Goal: Navigation & Orientation: Find specific page/section

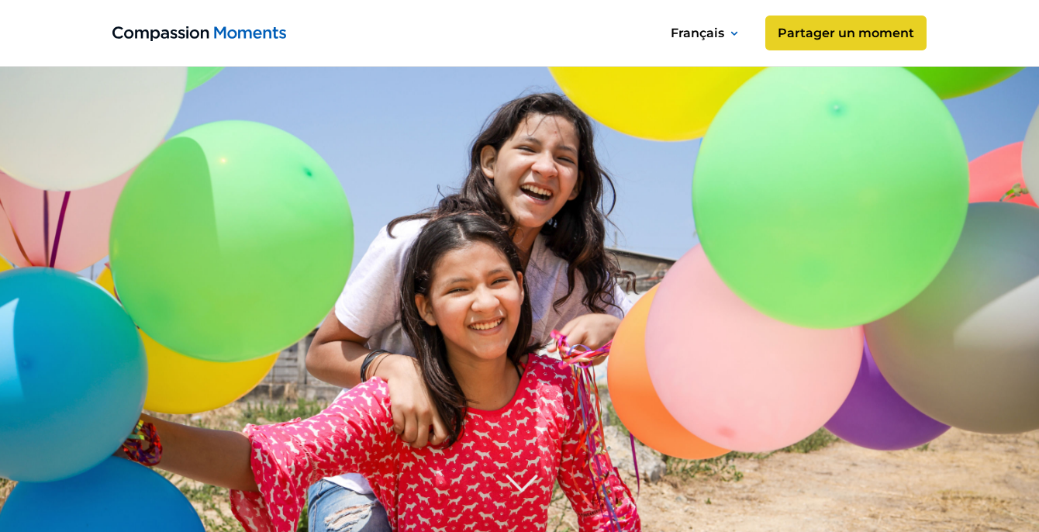
click at [257, 243] on image at bounding box center [519, 386] width 1181 height 787
click at [481, 237] on image at bounding box center [519, 386] width 1181 height 787
click at [622, 305] on image at bounding box center [519, 386] width 1181 height 787
click at [515, 497] on img at bounding box center [521, 480] width 47 height 47
click at [520, 491] on img at bounding box center [521, 483] width 47 height 47
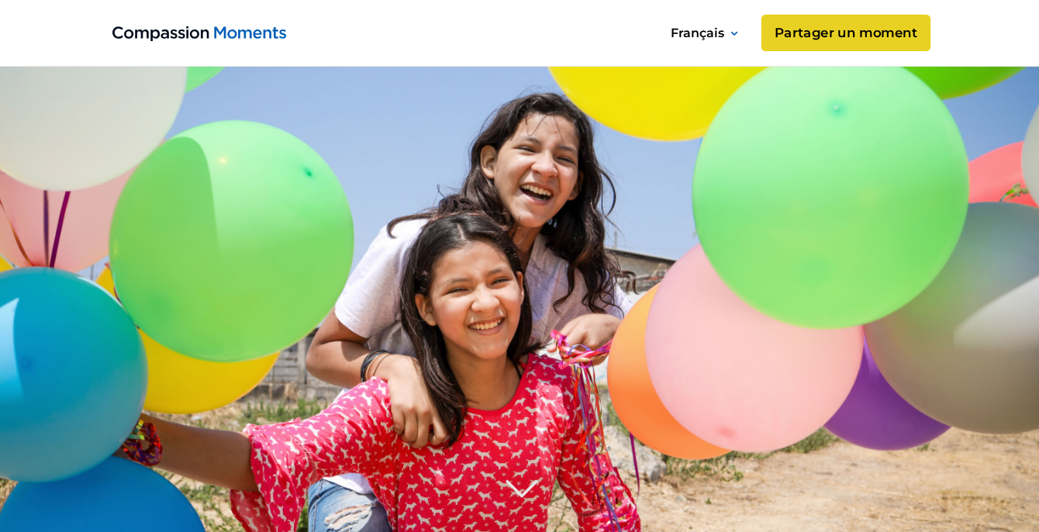
click at [813, 32] on link "Partager un moment" at bounding box center [845, 33] width 169 height 37
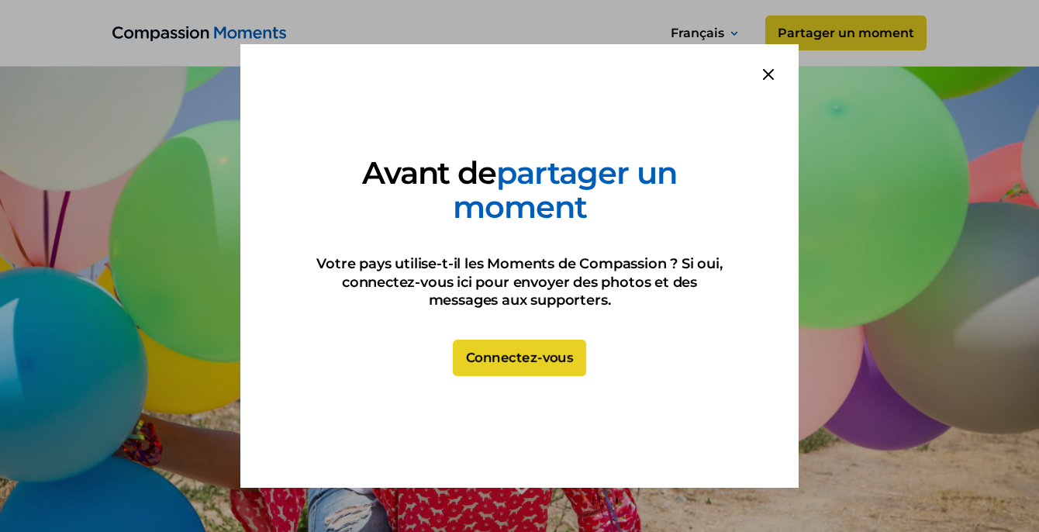
click at [499, 360] on link "Connectez-vous" at bounding box center [519, 357] width 133 height 37
